Goal: Task Accomplishment & Management: Use online tool/utility

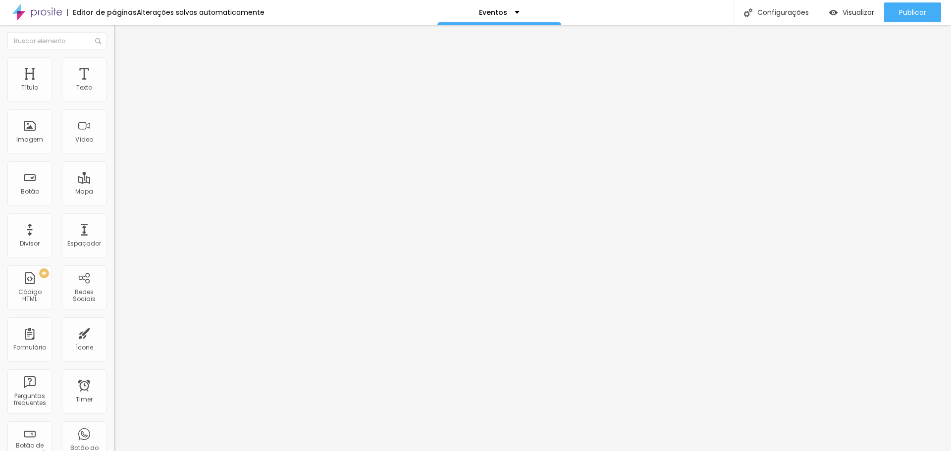
click at [114, 34] on button "Editar Coluna" at bounding box center [171, 36] width 114 height 23
click at [121, 38] on img "button" at bounding box center [125, 36] width 8 height 8
drag, startPoint x: 51, startPoint y: 114, endPoint x: 0, endPoint y: 106, distance: 51.2
click at [114, 106] on div "Texto Click me Alinhamento [GEOGRAPHIC_DATA] Link URL https:// Abrir em uma nov…" at bounding box center [171, 149] width 114 height 144
click at [114, 93] on input "Quero uma proposta" at bounding box center [173, 88] width 119 height 10
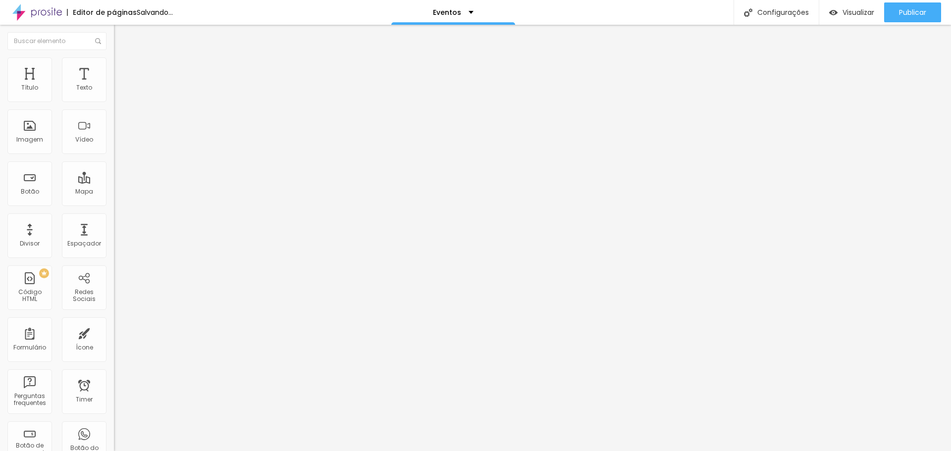
click at [114, 93] on input "Quero uma proposta" at bounding box center [173, 88] width 119 height 10
type input "QUERO UMA PROPOSTA"
click at [114, 177] on img at bounding box center [116, 179] width 4 height 4
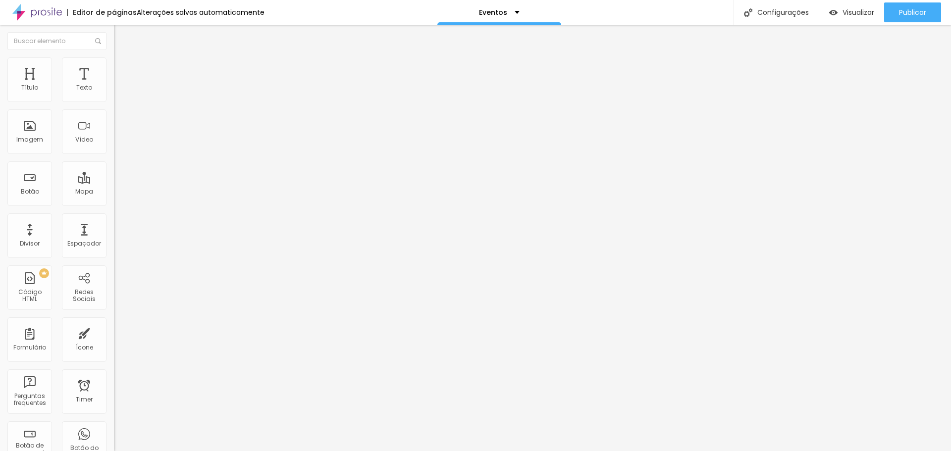
click at [114, 150] on div "[GEOGRAPHIC_DATA]" at bounding box center [171, 159] width 114 height 33
click at [114, 152] on span "Normal" at bounding box center [125, 152] width 22 height 8
click at [114, 177] on span "Grande" at bounding box center [125, 173] width 23 height 8
click at [114, 168] on span "Normal" at bounding box center [125, 164] width 22 height 8
click at [114, 204] on input "https://" at bounding box center [173, 199] width 119 height 10
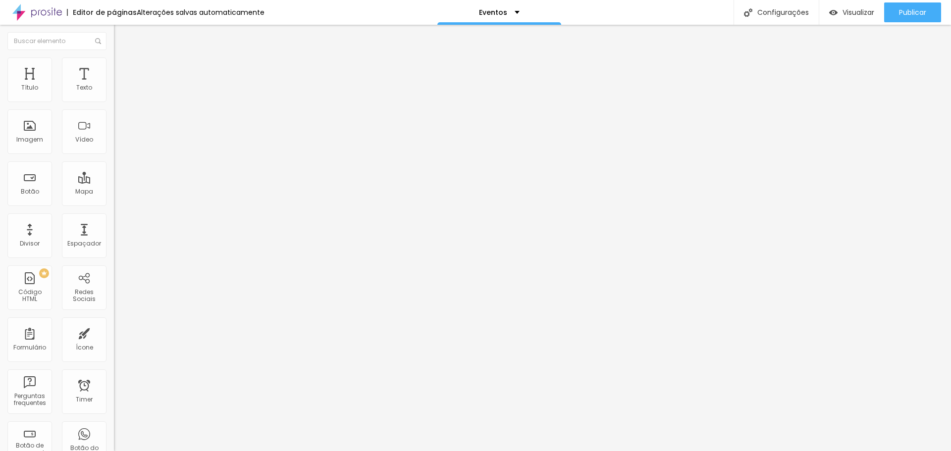
paste input "[URL][DOMAIN_NAME]"
click at [114, 204] on input "https://[URL][DOMAIN_NAME]" at bounding box center [173, 199] width 119 height 10
drag, startPoint x: 36, startPoint y: 205, endPoint x: 0, endPoint y: 203, distance: 35.7
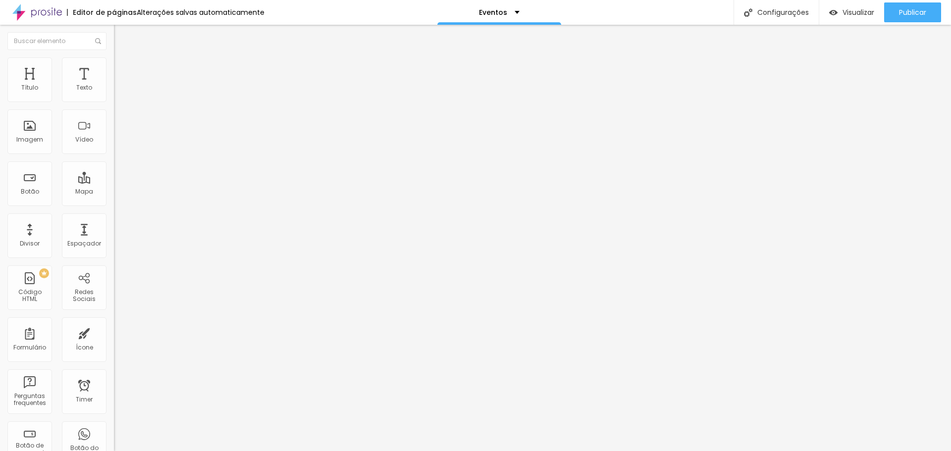
click at [114, 203] on div "Texto QUERO UMA PROPOSTA Alinhamento Tamanho Normal Pequeno Normal Grande Link …" at bounding box center [171, 149] width 114 height 144
type input "[URL][DOMAIN_NAME]"
click at [114, 259] on div "Editar Botão Conteúdo Estilo Avançado Texto QUERO UMA PROPOSTA Alinhamento Tama…" at bounding box center [171, 238] width 114 height 427
click at [114, 90] on span "Encaixotado" at bounding box center [133, 86] width 39 height 8
click at [122, 100] on span "Encaixotado" at bounding box center [141, 95] width 39 height 8
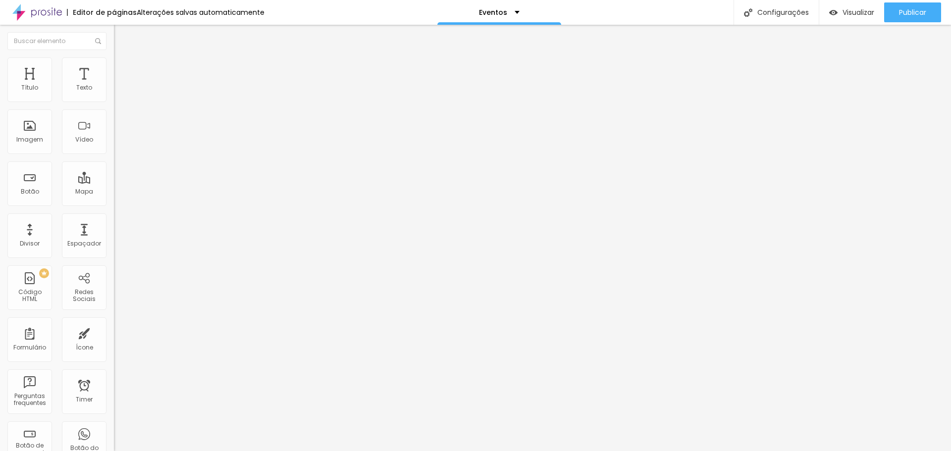
click at [123, 68] on span "Estilo" at bounding box center [130, 64] width 15 height 8
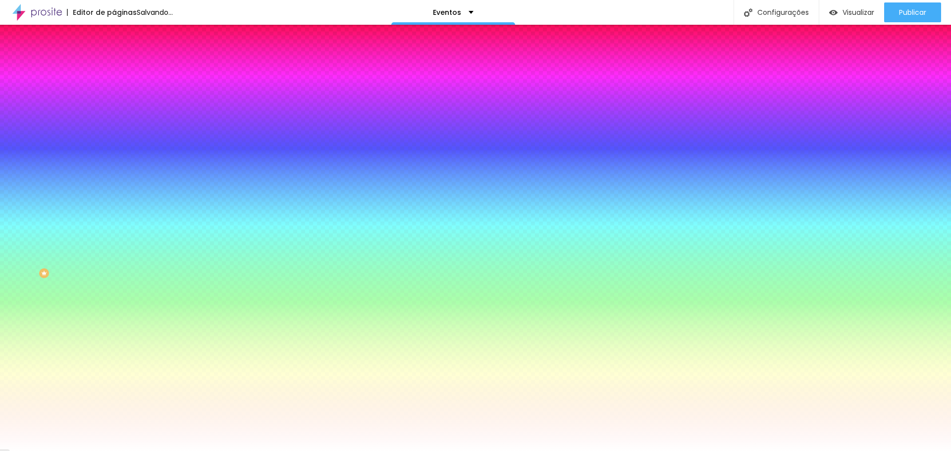
click at [114, 91] on span "Trocar imagem" at bounding box center [141, 87] width 54 height 8
click at [123, 58] on span "Conteúdo" at bounding box center [138, 54] width 31 height 8
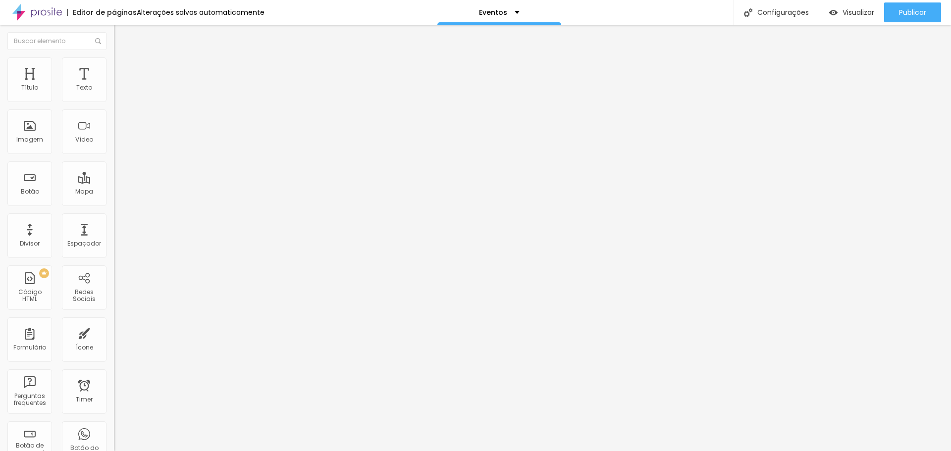
click at [114, 90] on span "Encaixotado" at bounding box center [133, 86] width 39 height 8
click at [114, 106] on span "Completo" at bounding box center [129, 101] width 30 height 8
click at [114, 96] on span "Encaixotado" at bounding box center [133, 92] width 39 height 8
click at [123, 68] on span "Estilo" at bounding box center [130, 64] width 15 height 8
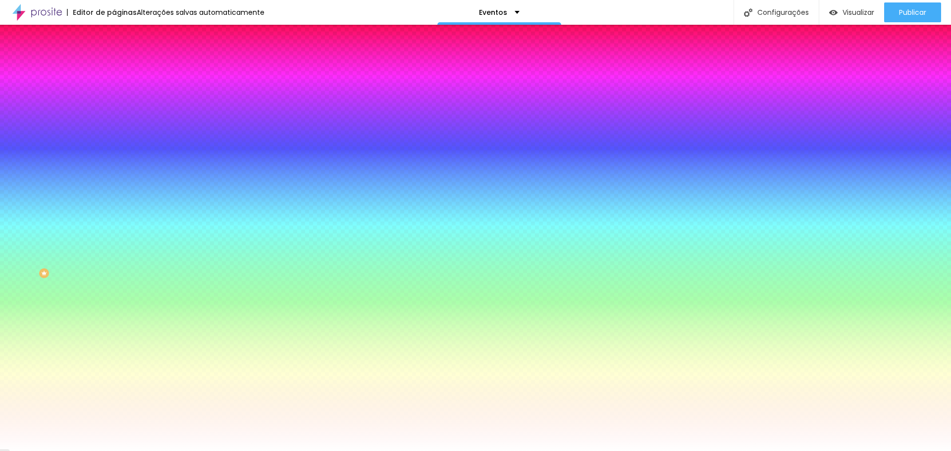
click at [114, 91] on span "Trocar imagem" at bounding box center [141, 87] width 54 height 8
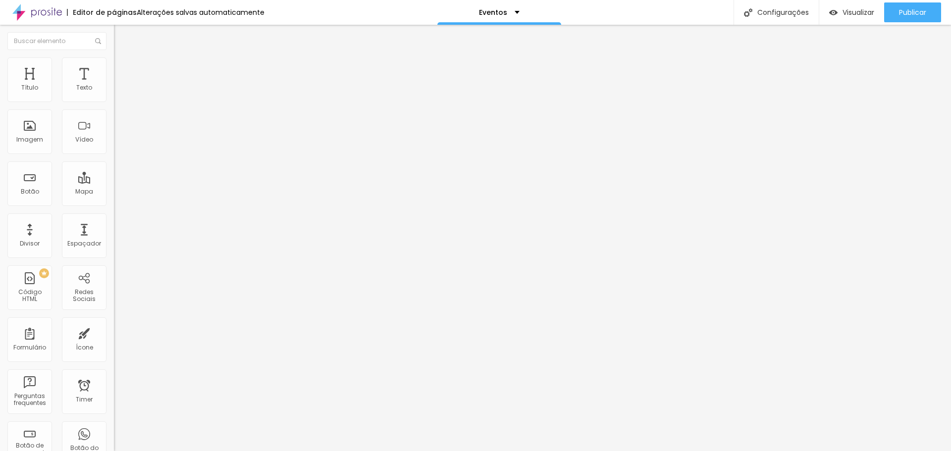
click at [114, 32] on button "Editar Coluna" at bounding box center [171, 36] width 114 height 23
click at [114, 30] on button "Editar Coluna" at bounding box center [171, 36] width 114 height 23
